Goal: Information Seeking & Learning: Learn about a topic

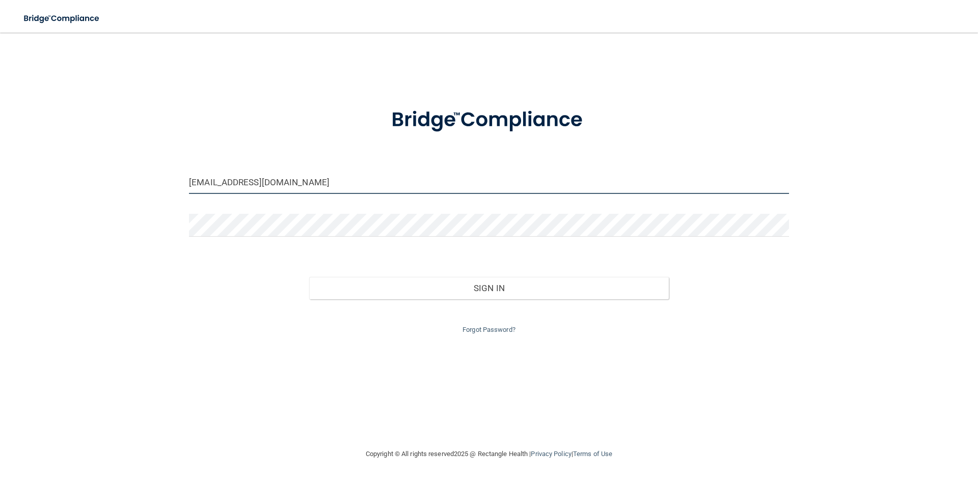
click at [308, 182] on input "miss.seaborn2@hotmail.com" at bounding box center [489, 182] width 600 height 23
drag, startPoint x: 304, startPoint y: 186, endPoint x: 84, endPoint y: 211, distance: 221.4
click at [147, 198] on div "miss.seaborn2@hotmail.com Invalid email/password. You don't have permission to …" at bounding box center [488, 240] width 937 height 395
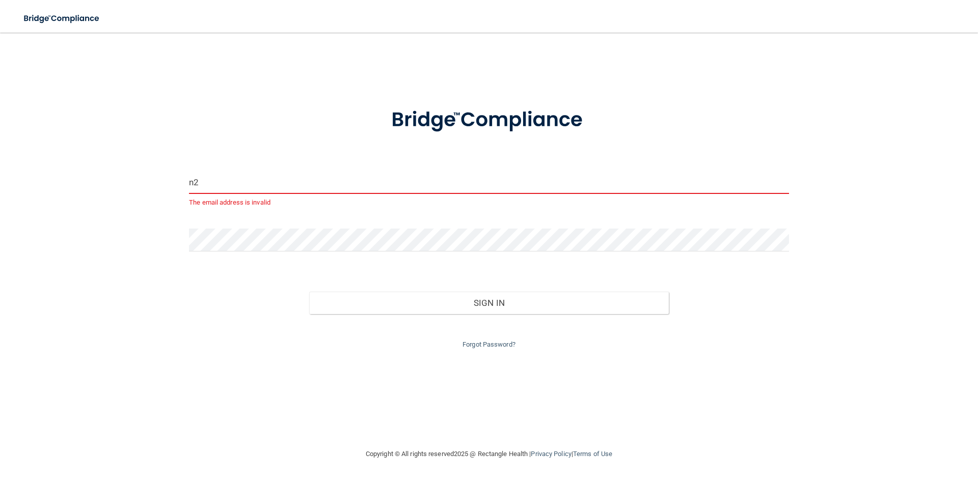
type input "[EMAIL_ADDRESS][DOMAIN_NAME]"
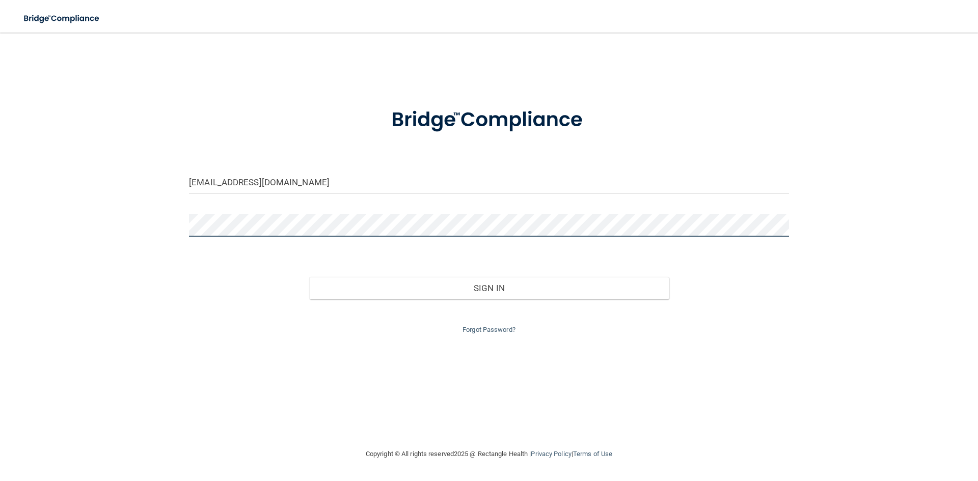
click at [149, 240] on div "n2teeth1@hotmail.com Invalid email/password. You don't have permission to acces…" at bounding box center [488, 240] width 937 height 395
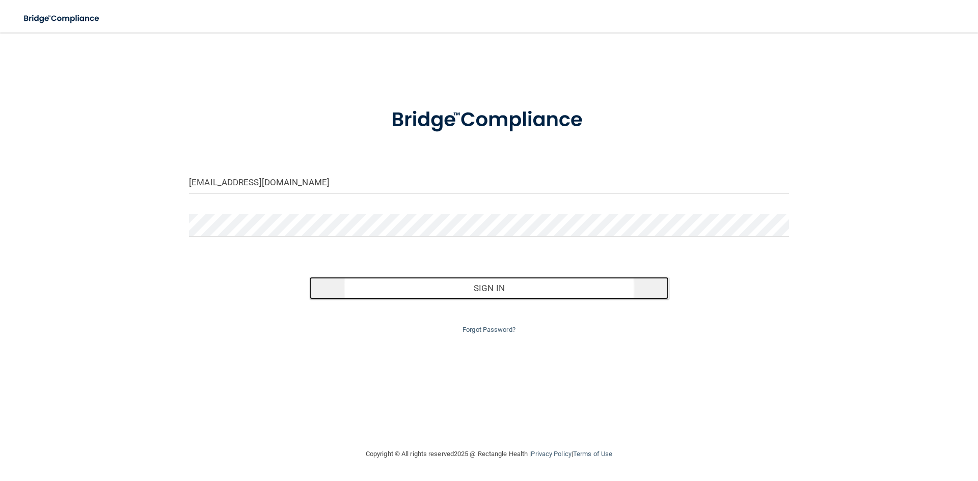
click at [560, 285] on button "Sign In" at bounding box center [489, 288] width 360 height 22
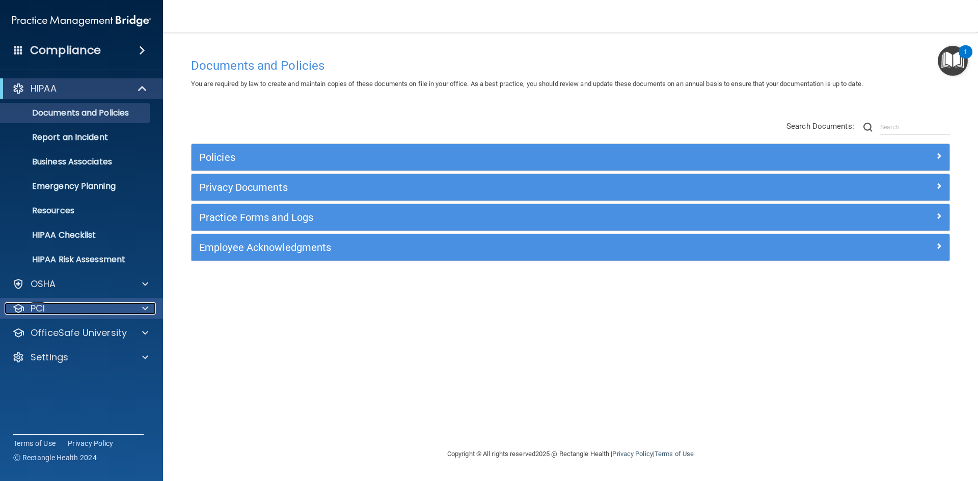
click at [119, 314] on div "PCI" at bounding box center [68, 308] width 126 height 12
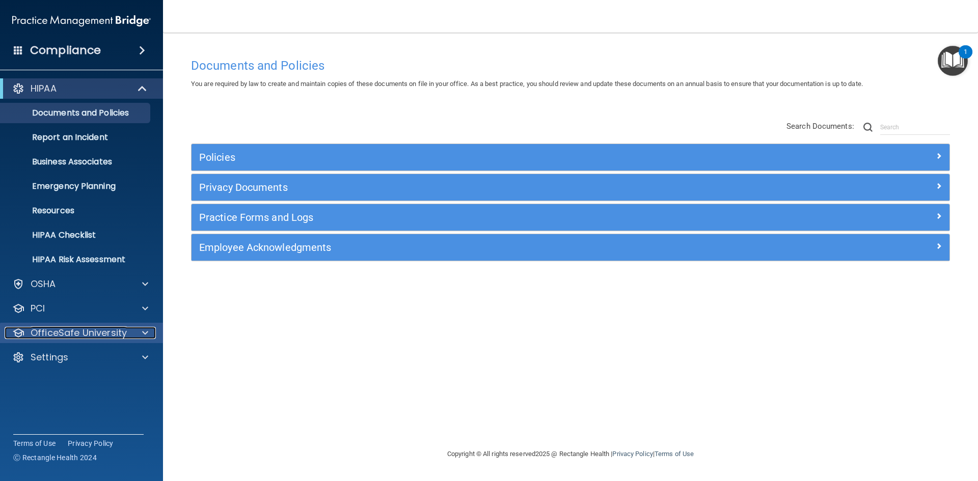
click at [128, 335] on div "OfficeSafe University" at bounding box center [68, 333] width 126 height 12
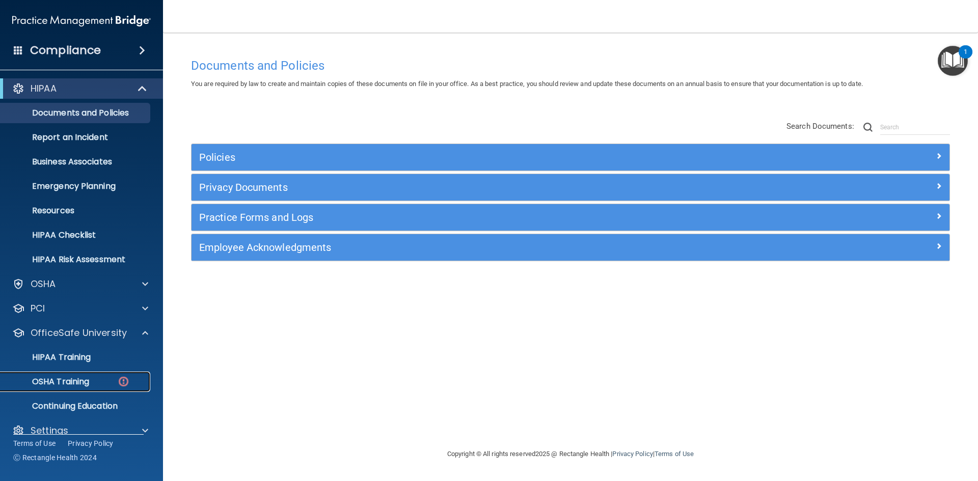
click at [81, 381] on p "OSHA Training" at bounding box center [48, 382] width 82 height 10
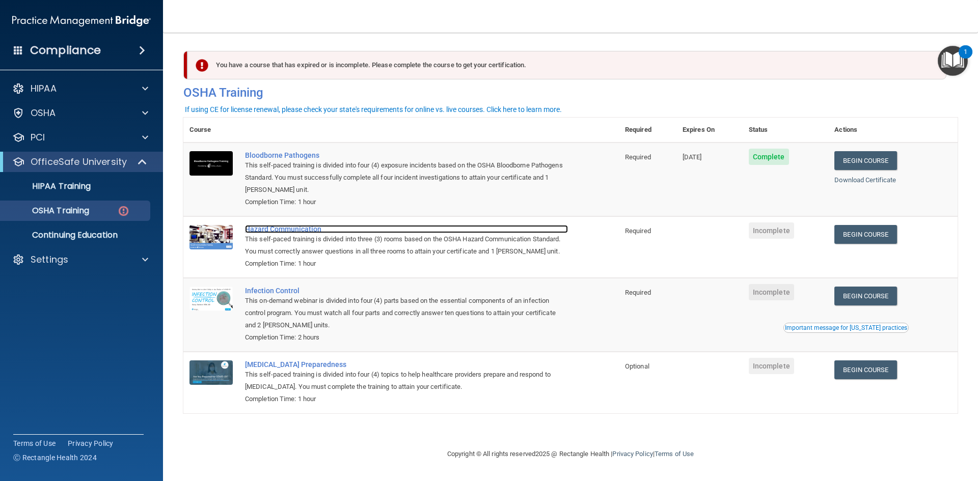
click at [297, 229] on div "Hazard Communication" at bounding box center [406, 229] width 323 height 8
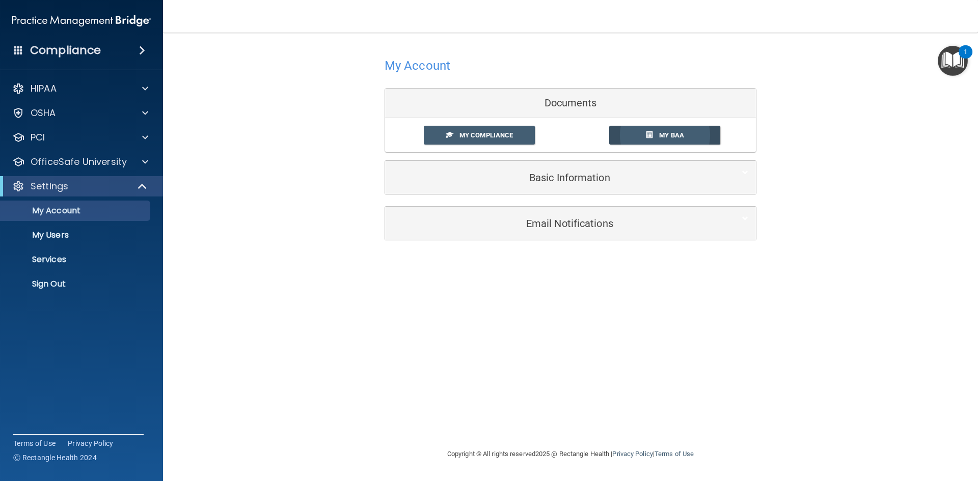
click at [644, 137] on link "My BAA" at bounding box center [665, 135] width 112 height 19
click at [458, 130] on link "My Compliance" at bounding box center [480, 135] width 112 height 19
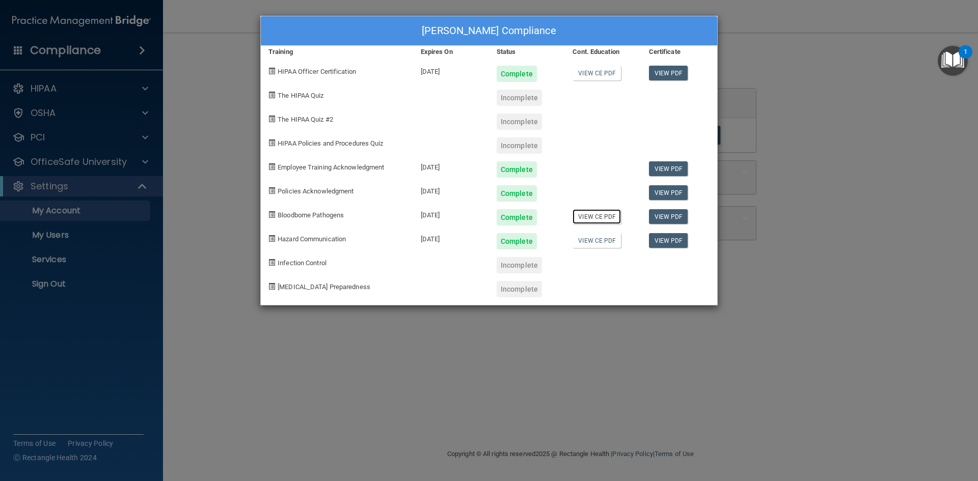
click at [604, 216] on link "View CE PDF" at bounding box center [596, 216] width 48 height 15
click at [595, 240] on link "View CE PDF" at bounding box center [596, 240] width 48 height 15
click at [844, 235] on div "Victoria Tarpley's Compliance Training Expires On Status Cont. Education Certif…" at bounding box center [489, 240] width 978 height 481
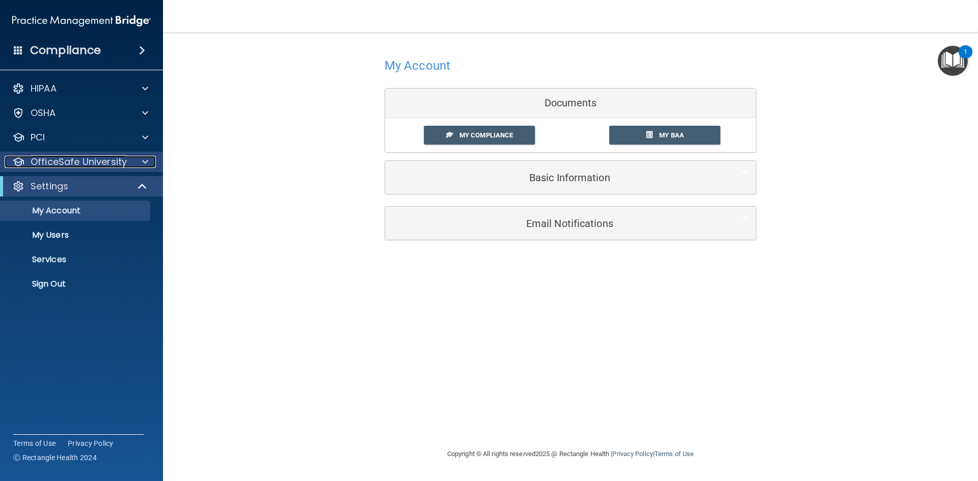
click at [125, 166] on p "OfficeSafe University" at bounding box center [79, 162] width 96 height 12
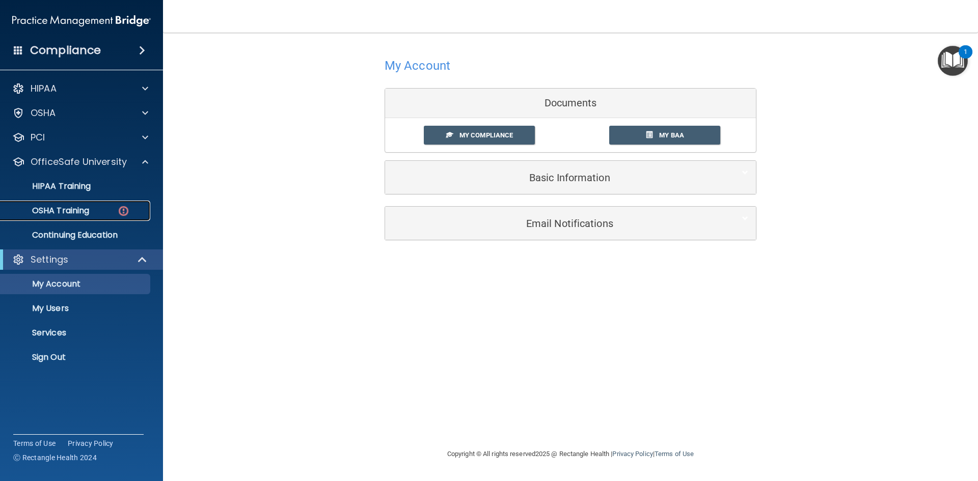
click at [96, 213] on div "OSHA Training" at bounding box center [76, 211] width 139 height 10
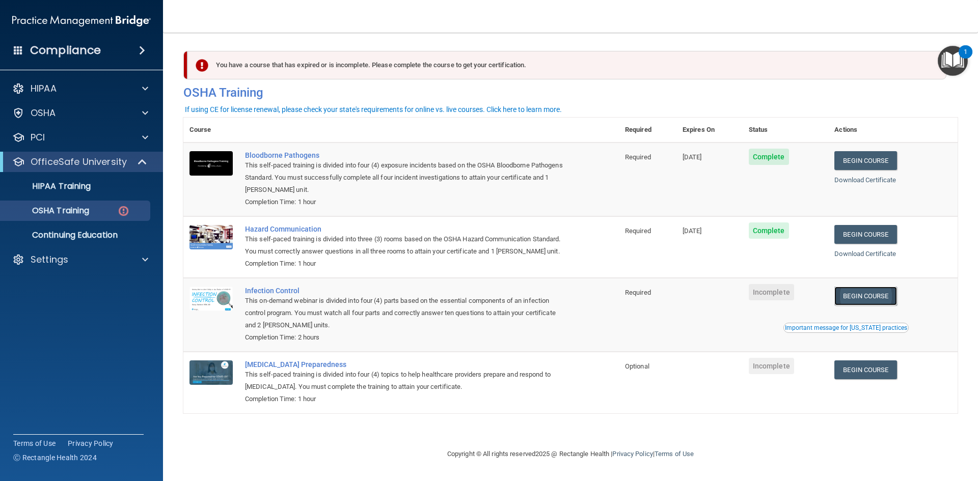
click at [871, 293] on link "Begin Course" at bounding box center [865, 296] width 62 height 19
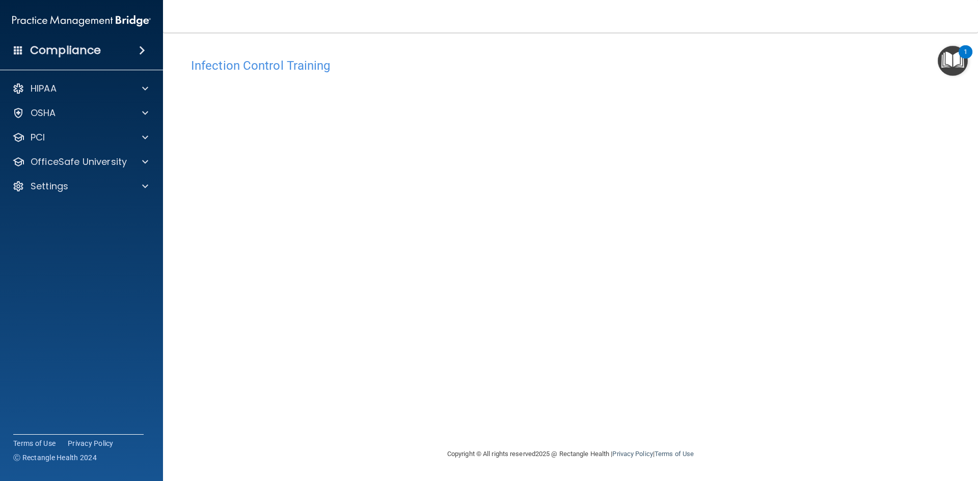
drag, startPoint x: 759, startPoint y: 161, endPoint x: 759, endPoint y: 168, distance: 6.6
click at [819, 131] on div "Infection Control Training This course doesn’t expire until . Are you sure you …" at bounding box center [570, 250] width 774 height 395
click at [373, 449] on footer "Copyright © All rights reserved 2025 @ Rectangle Health | Privacy Policy | Term…" at bounding box center [570, 454] width 774 height 33
click at [794, 290] on div "Infection Control Training This course doesn’t expire until . Are you sure you …" at bounding box center [570, 250] width 774 height 395
click at [236, 430] on div "Infection Control Training This course doesn’t expire until . Are you sure you …" at bounding box center [570, 250] width 774 height 395
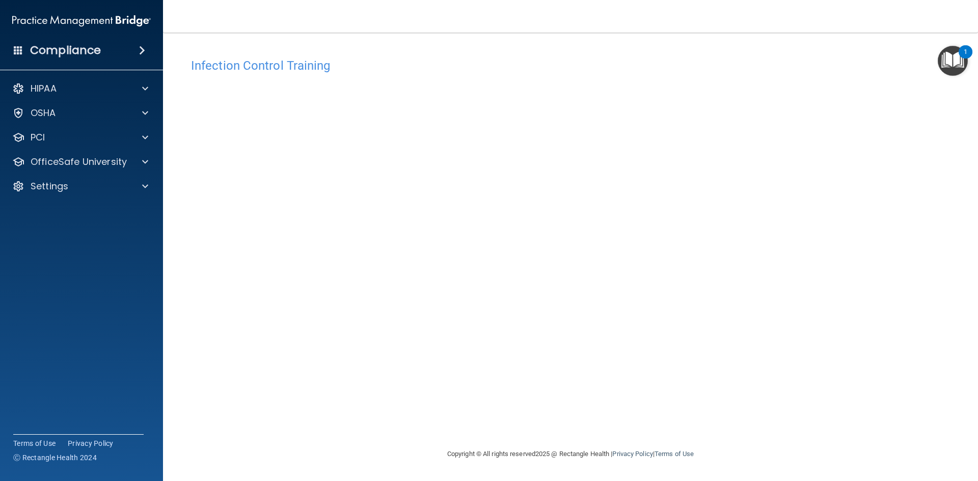
drag, startPoint x: 855, startPoint y: 152, endPoint x: 916, endPoint y: 255, distance: 119.5
click at [916, 255] on div "Infection Control Training This course doesn’t expire until . Are you sure you …" at bounding box center [570, 250] width 774 height 395
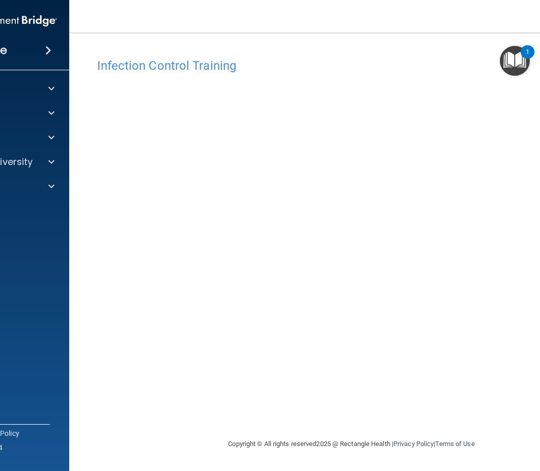
click at [447, 52] on div "Infection Control Training This course doesn’t expire until . Are you sure you …" at bounding box center [352, 235] width 524 height 385
